Goal: Transaction & Acquisition: Book appointment/travel/reservation

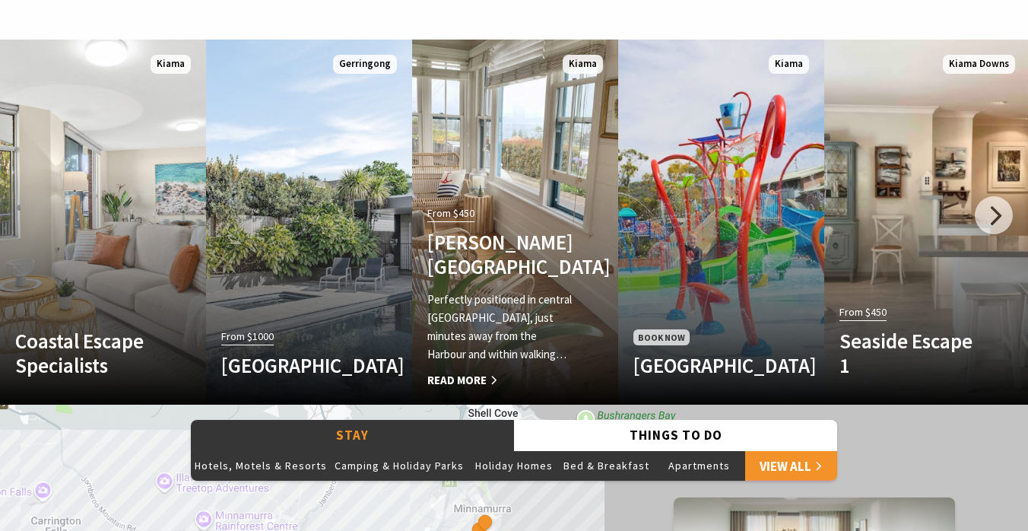
scroll to position [888, 0]
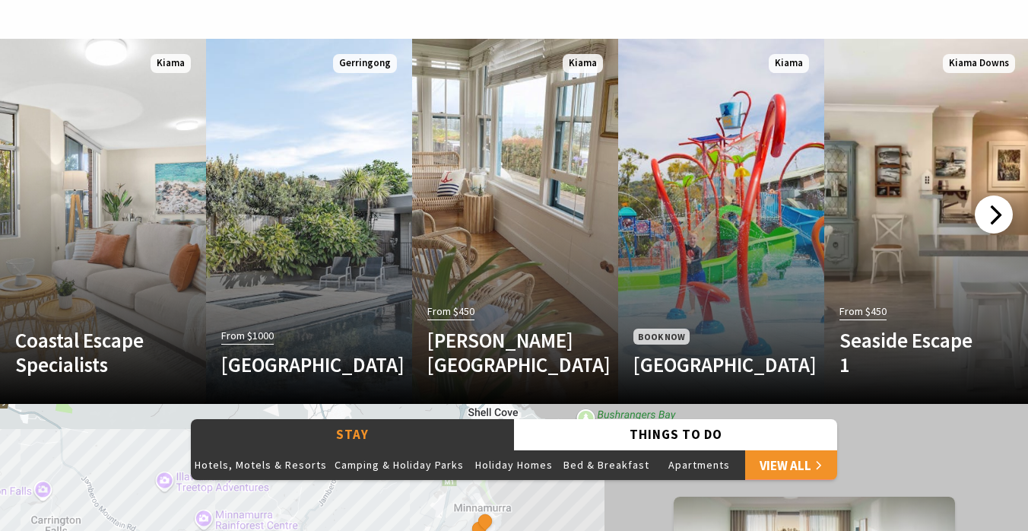
click at [996, 211] on div at bounding box center [994, 214] width 38 height 38
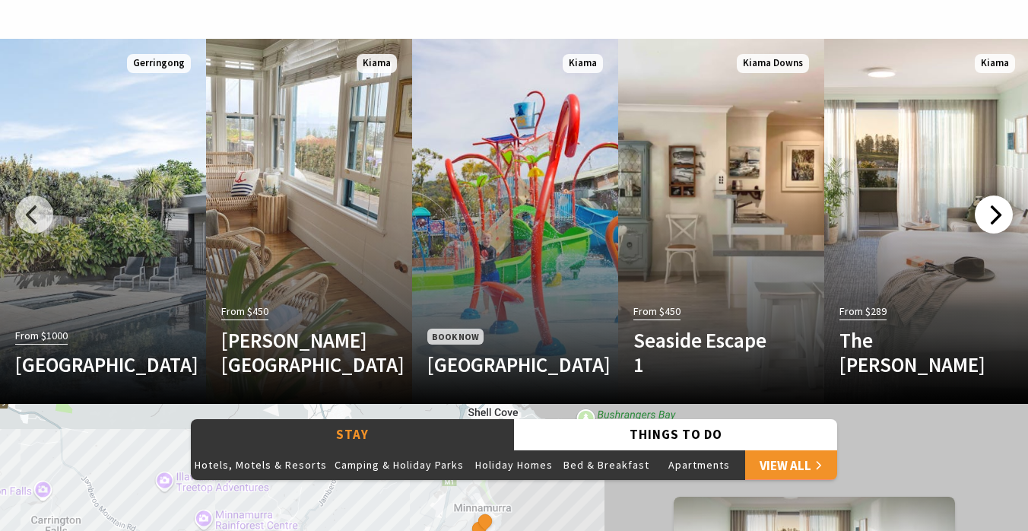
click at [996, 211] on div at bounding box center [994, 214] width 38 height 38
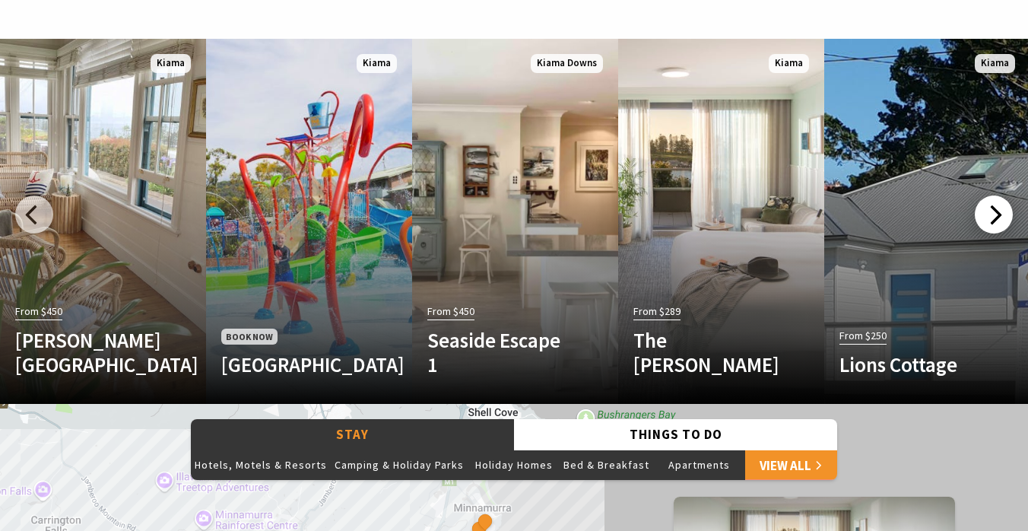
click at [995, 211] on div at bounding box center [994, 214] width 38 height 38
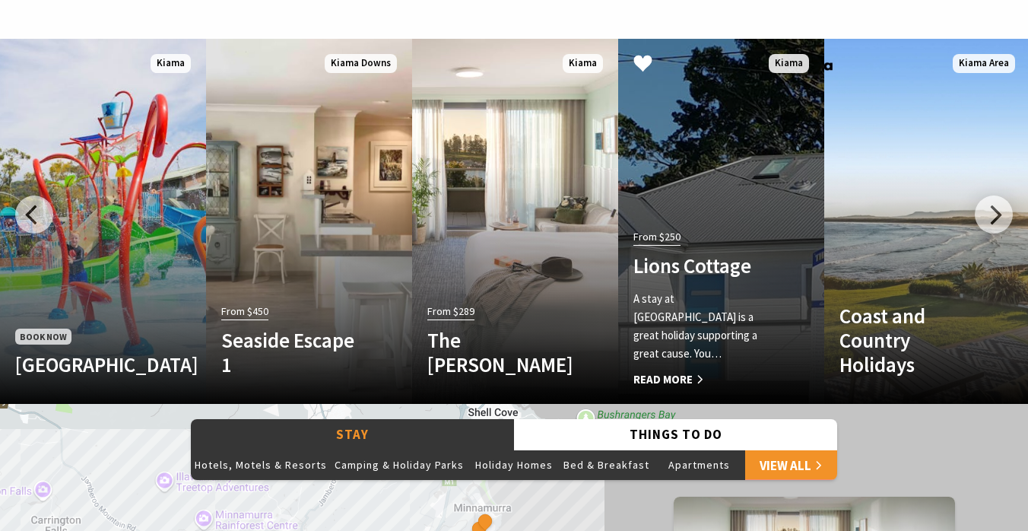
click at [751, 253] on div "From $250 Lions Cottage A stay at [GEOGRAPHIC_DATA] is a great holiday supporti…" at bounding box center [705, 307] width 175 height 163
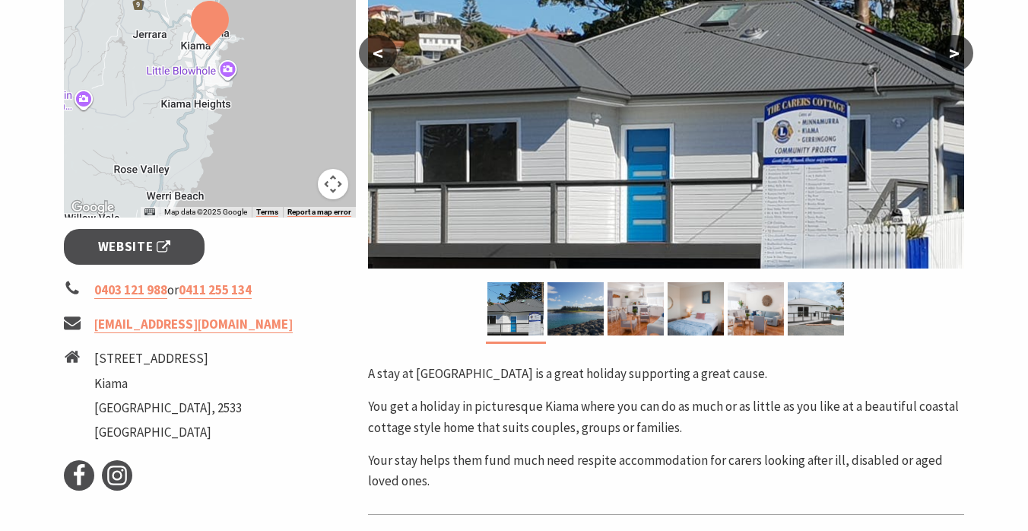
scroll to position [405, 0]
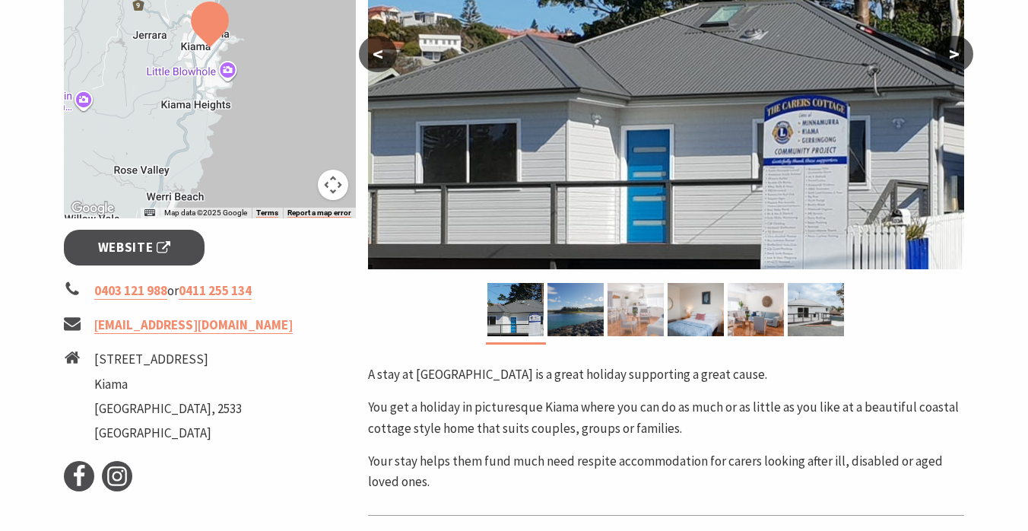
click at [629, 305] on img at bounding box center [635, 309] width 56 height 53
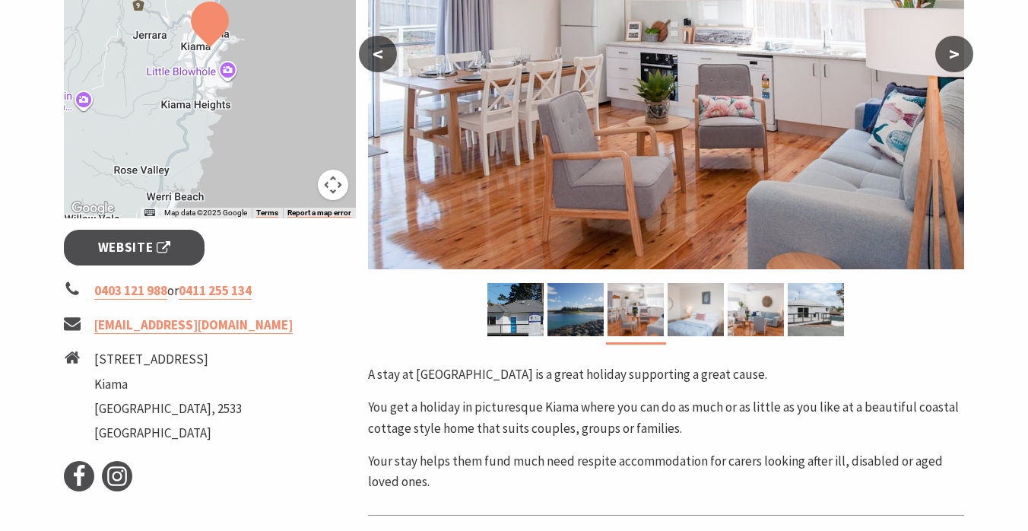
click at [701, 306] on img at bounding box center [695, 309] width 56 height 53
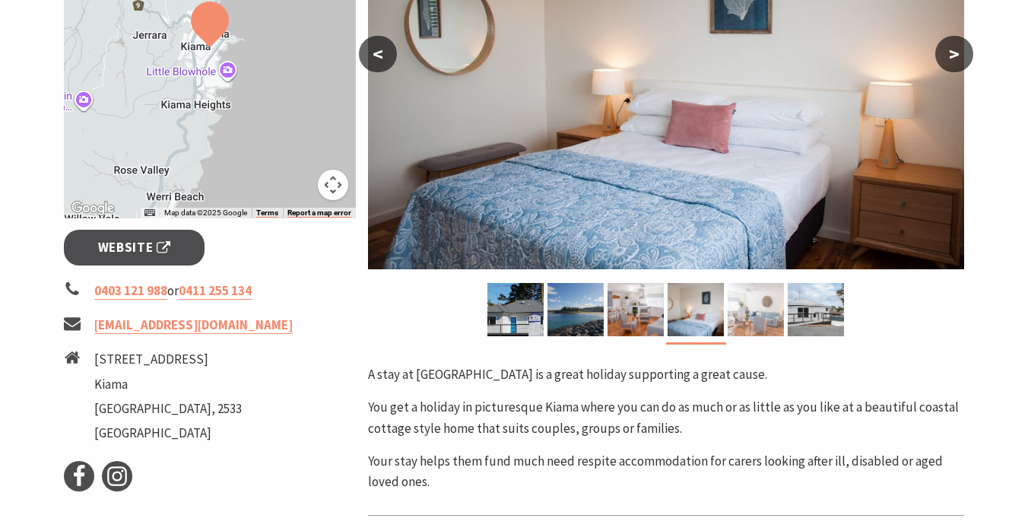
click at [747, 299] on img at bounding box center [756, 309] width 56 height 53
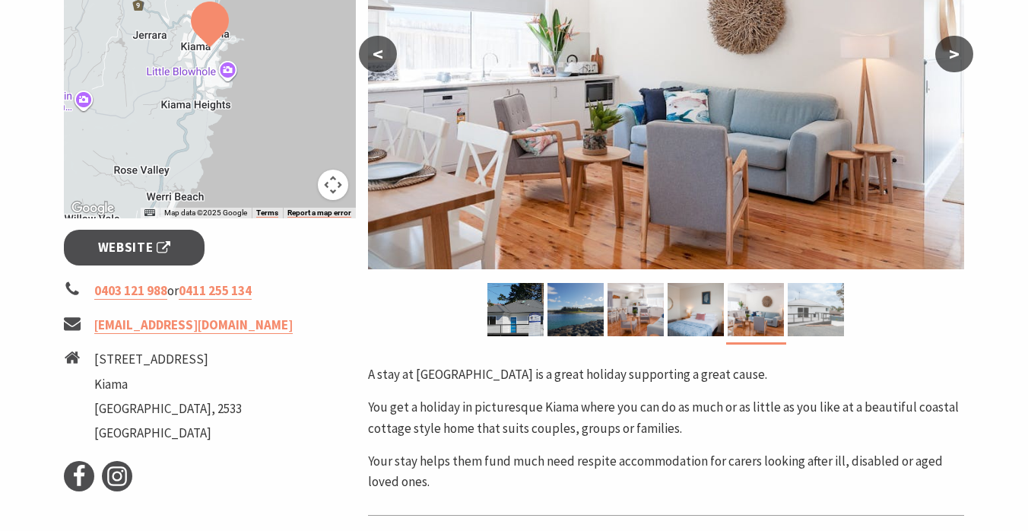
click at [807, 303] on img at bounding box center [816, 309] width 56 height 53
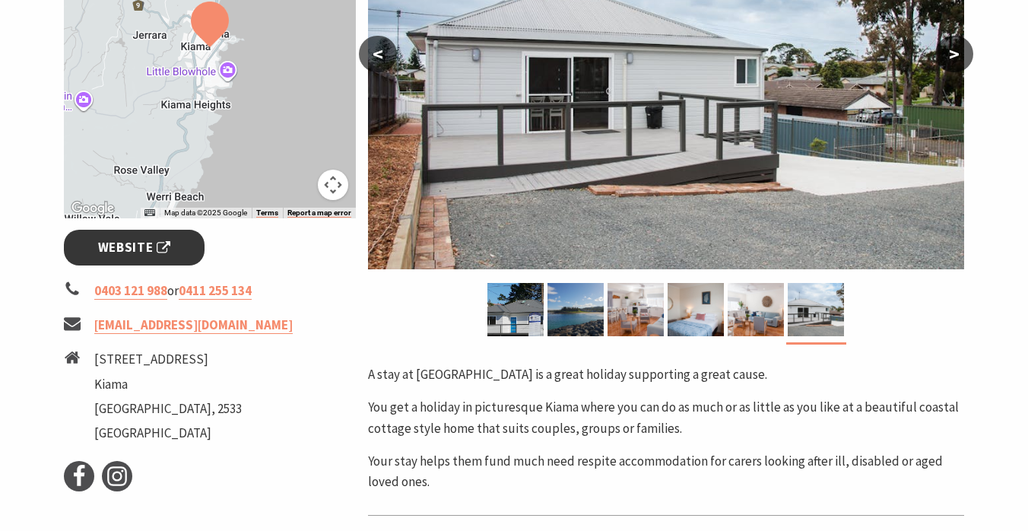
click at [136, 234] on link "Website" at bounding box center [134, 248] width 141 height 36
